Goal: Task Accomplishment & Management: Complete application form

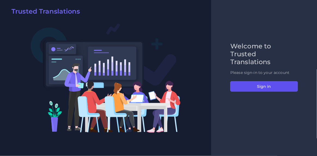
click at [263, 89] on button "Sign in" at bounding box center [264, 87] width 68 height 10
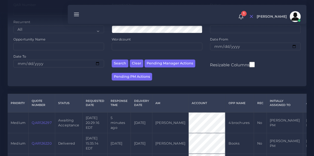
scroll to position [59, 0]
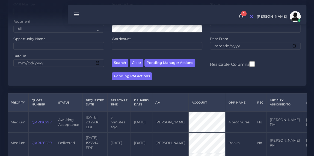
click at [38, 123] on link "QAR126297" at bounding box center [42, 123] width 20 height 4
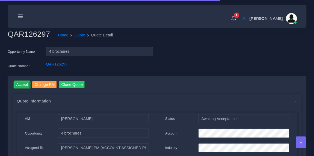
click at [23, 84] on input "Accept" at bounding box center [22, 84] width 16 height 7
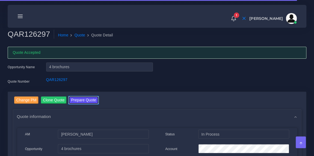
click at [88, 100] on button "Prepare Quote" at bounding box center [83, 100] width 29 height 7
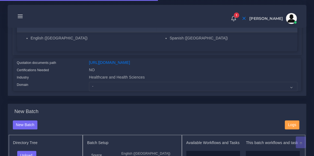
scroll to position [110, 0]
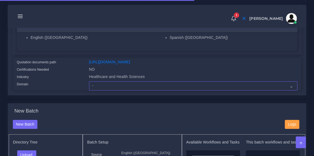
click at [101, 91] on select "- Advertising and Media Agriculture, Forestry and Fishing Architecture, Buildin…" at bounding box center [193, 86] width 208 height 9
select select "Healthcare and Health Sciences"
click at [89, 85] on select "- Advertising and Media Agriculture, Forestry and Fishing Architecture, Buildin…" at bounding box center [193, 86] width 208 height 9
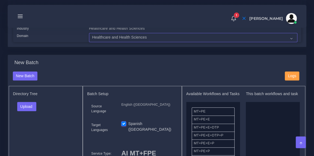
scroll to position [172, 0]
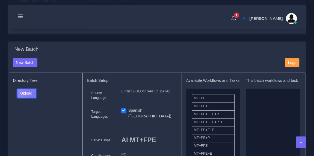
click at [34, 98] on button "Upload" at bounding box center [26, 93] width 19 height 9
click at [33, 117] on label "Files" at bounding box center [36, 113] width 38 height 7
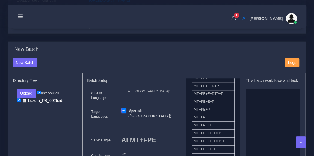
scroll to position [30, 0]
drag, startPoint x: 219, startPoint y: 122, endPoint x: 268, endPoint y: 119, distance: 48.9
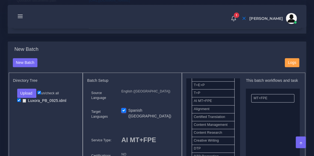
scroll to position [152, 0]
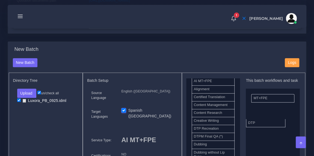
drag, startPoint x: 209, startPoint y: 133, endPoint x: 263, endPoint y: 125, distance: 54.8
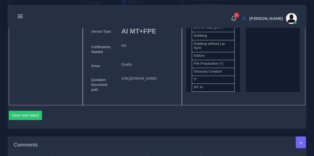
scroll to position [284, 0]
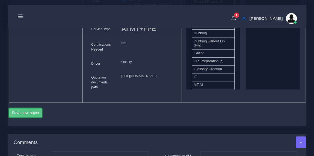
click at [31, 118] on button "Save new batch" at bounding box center [26, 113] width 34 height 9
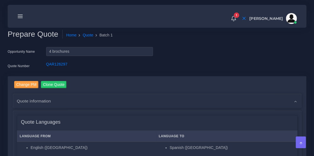
click at [241, 45] on div "Prepare Quote Home Quote Batch 1" at bounding box center [157, 38] width 306 height 17
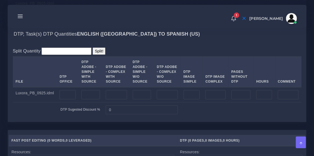
scroll to position [483, 0]
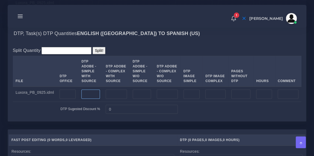
click at [85, 99] on input "number" at bounding box center [90, 94] width 19 height 9
type input "11"
click at [169, 42] on div "DTP, Task(s) DTP Quantities English ([GEOGRAPHIC_DATA]) TO Spanish ([GEOGRAPHIC…" at bounding box center [157, 33] width 298 height 17
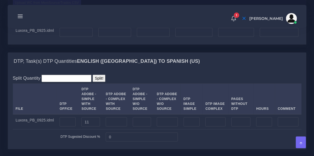
scroll to position [455, 0]
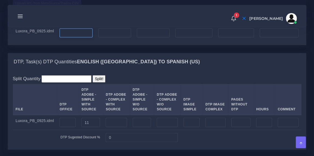
click at [83, 38] on input "number" at bounding box center [75, 32] width 33 height 9
type input "1082"
click at [189, 38] on input "number" at bounding box center [193, 32] width 37 height 9
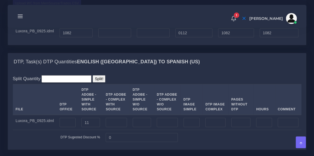
type input "112"
type input "1194"
type input "1110"
click at [192, 71] on div "DTP, Task(s) DTP Quantities English ([GEOGRAPHIC_DATA]) TO Spanish ([GEOGRAPHIC…" at bounding box center [157, 61] width 298 height 17
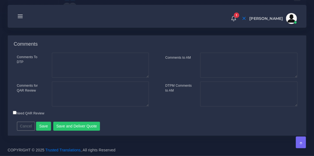
scroll to position [759, 0]
click at [71, 127] on button "Save and Deliver Quote" at bounding box center [76, 126] width 47 height 9
